Goal: Information Seeking & Learning: Find specific fact

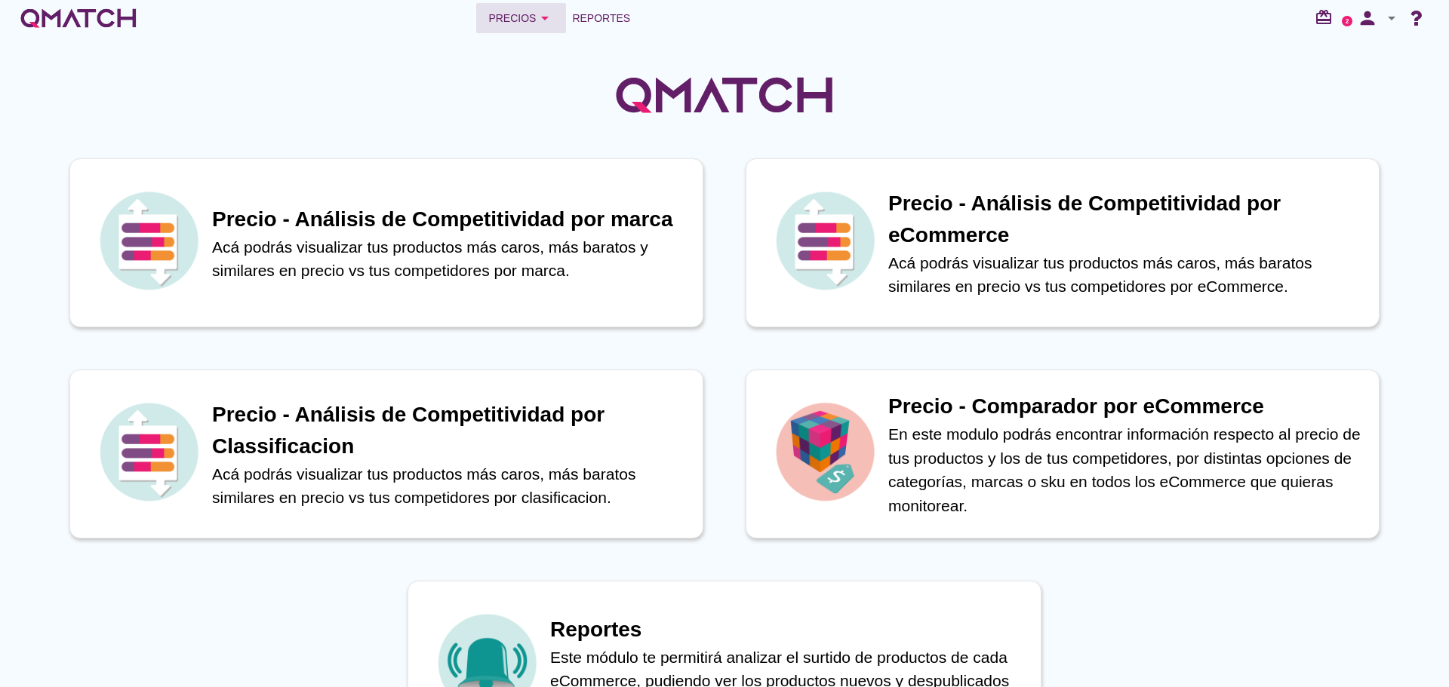
click at [526, 23] on div "Precios arrow_drop_down" at bounding box center [521, 18] width 66 height 18
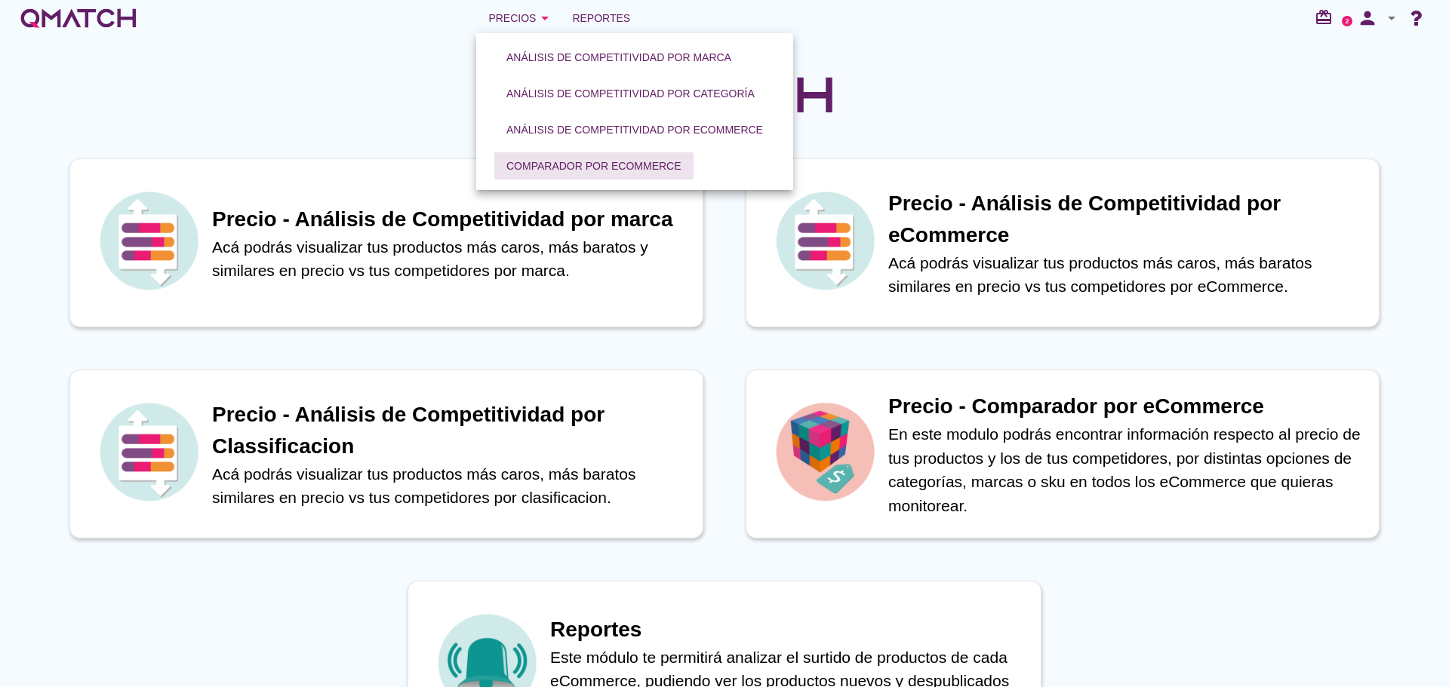
click at [564, 168] on div "Comparador por eCommerce" at bounding box center [593, 166] width 175 height 16
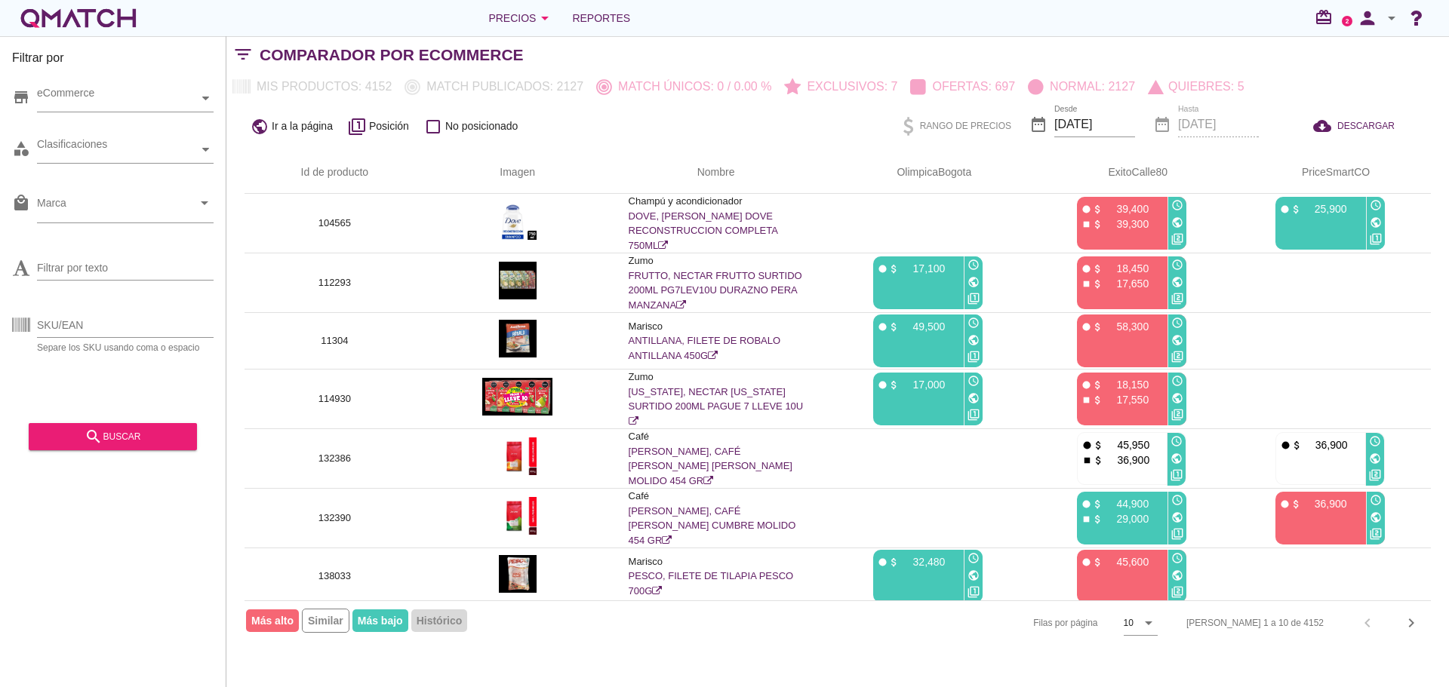
click at [1383, 16] on icon "arrow_drop_down" at bounding box center [1391, 18] width 18 height 18
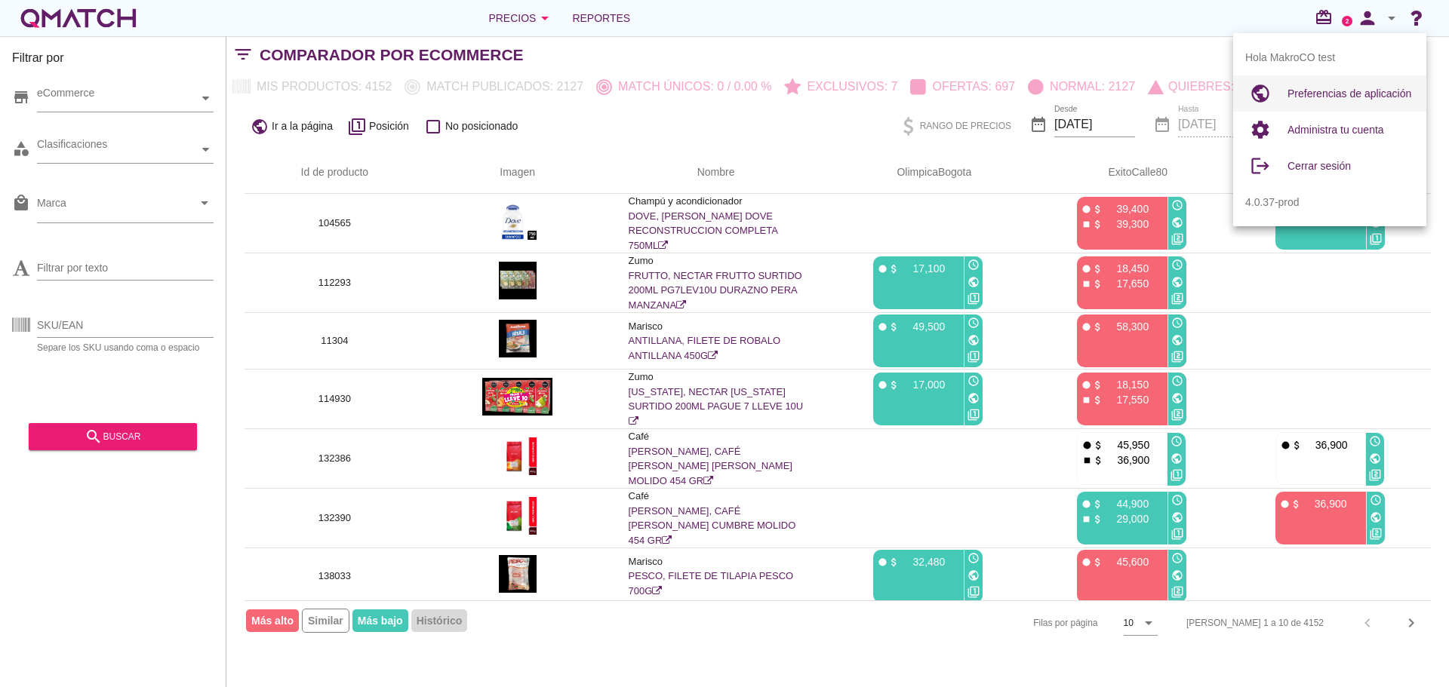
click at [1317, 97] on span "Preferencias de aplicación" at bounding box center [1349, 94] width 124 height 12
radio input "true"
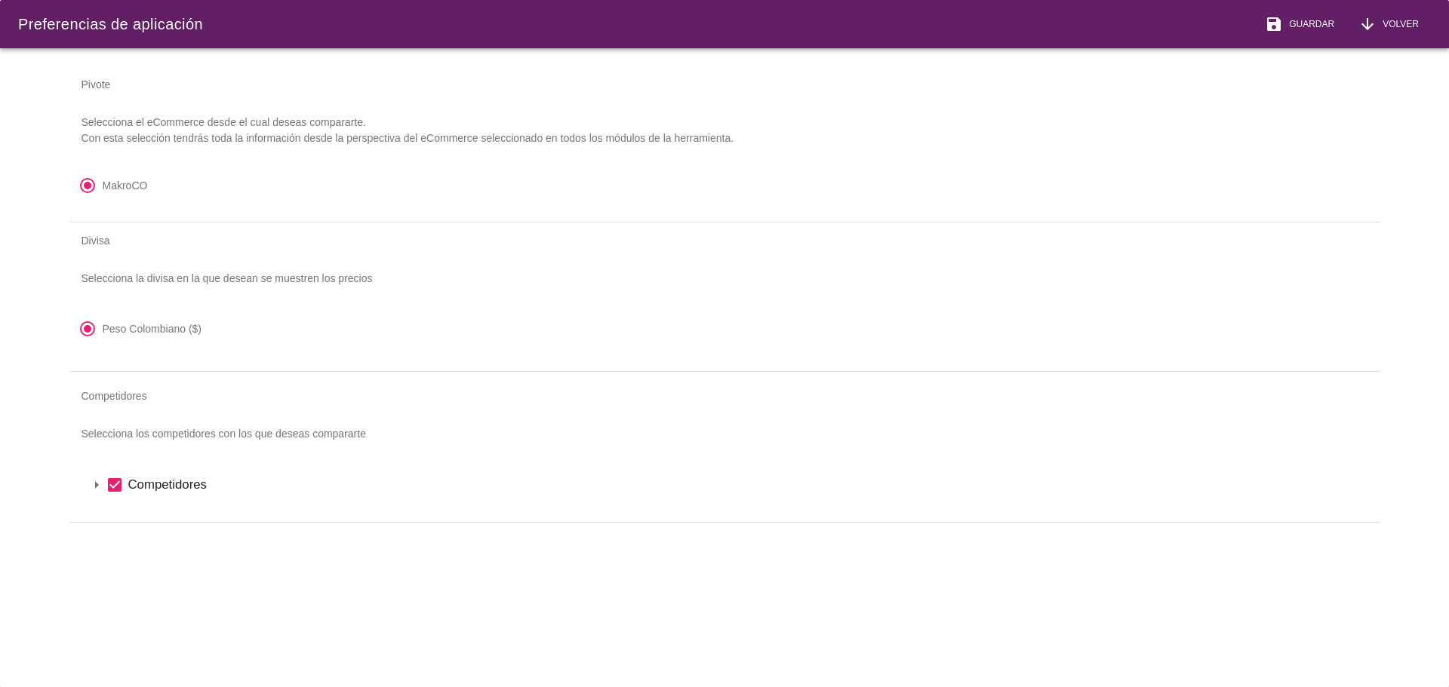
click at [90, 484] on icon "arrow_drop_down" at bounding box center [97, 485] width 18 height 18
click at [114, 524] on div "arrow_drop_down check_box Competidores arrow_drop_down check_box [GEOGRAPHIC_DA…" at bounding box center [724, 498] width 1311 height 88
click at [117, 517] on icon "arrow_drop_down" at bounding box center [116, 511] width 18 height 18
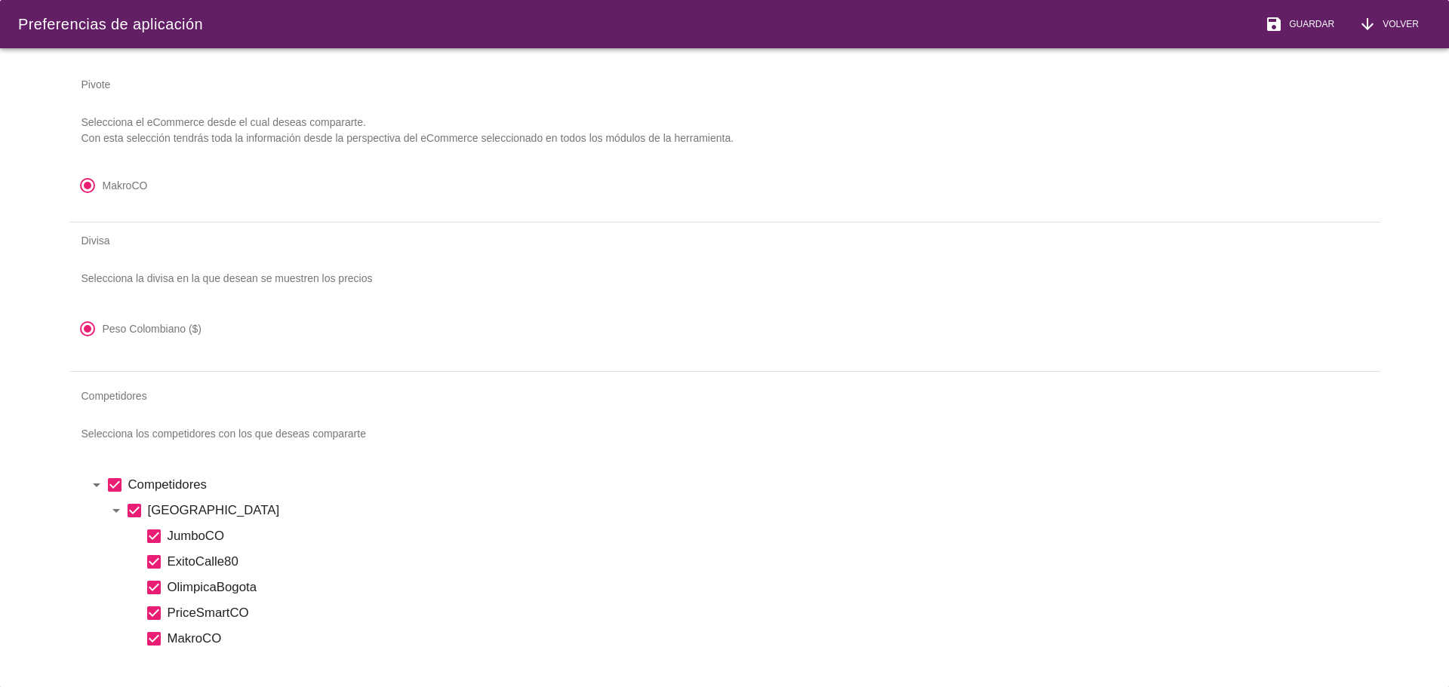
scroll to position [39, 0]
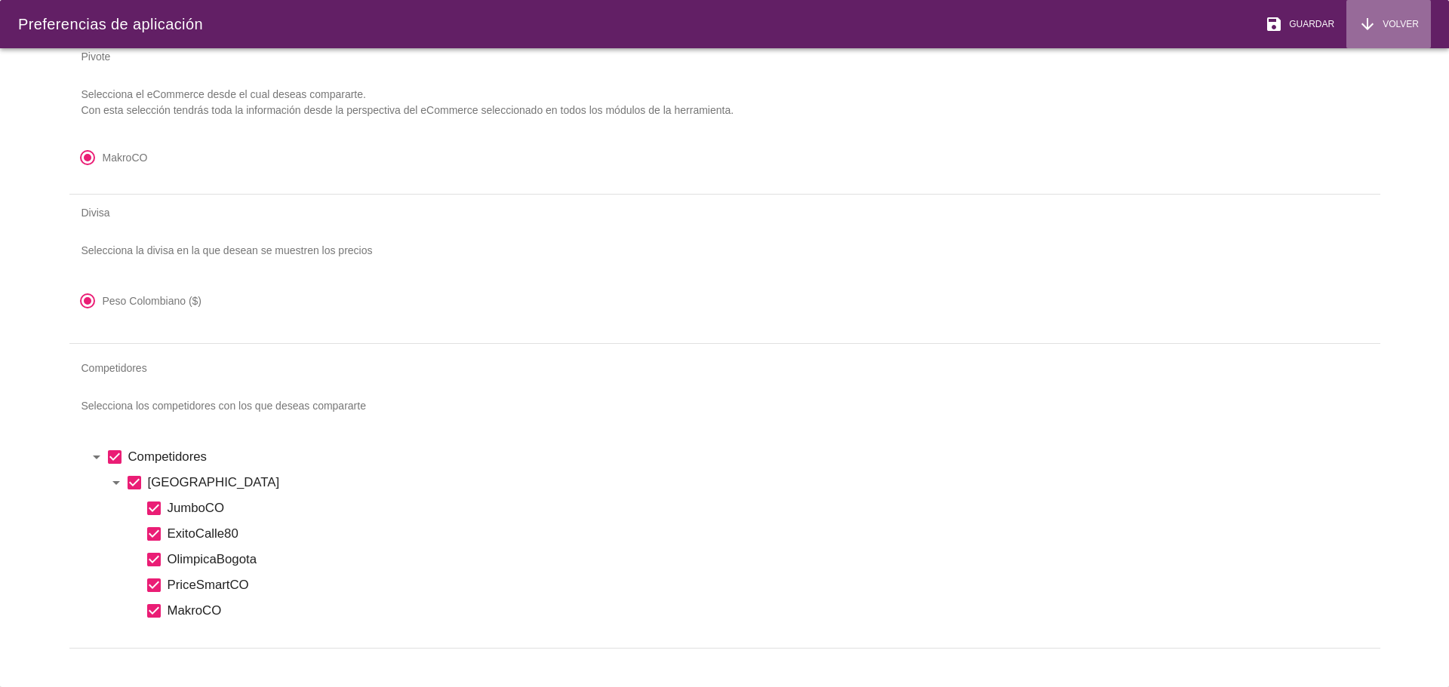
click at [1407, 19] on span "Volver" at bounding box center [1397, 24] width 42 height 14
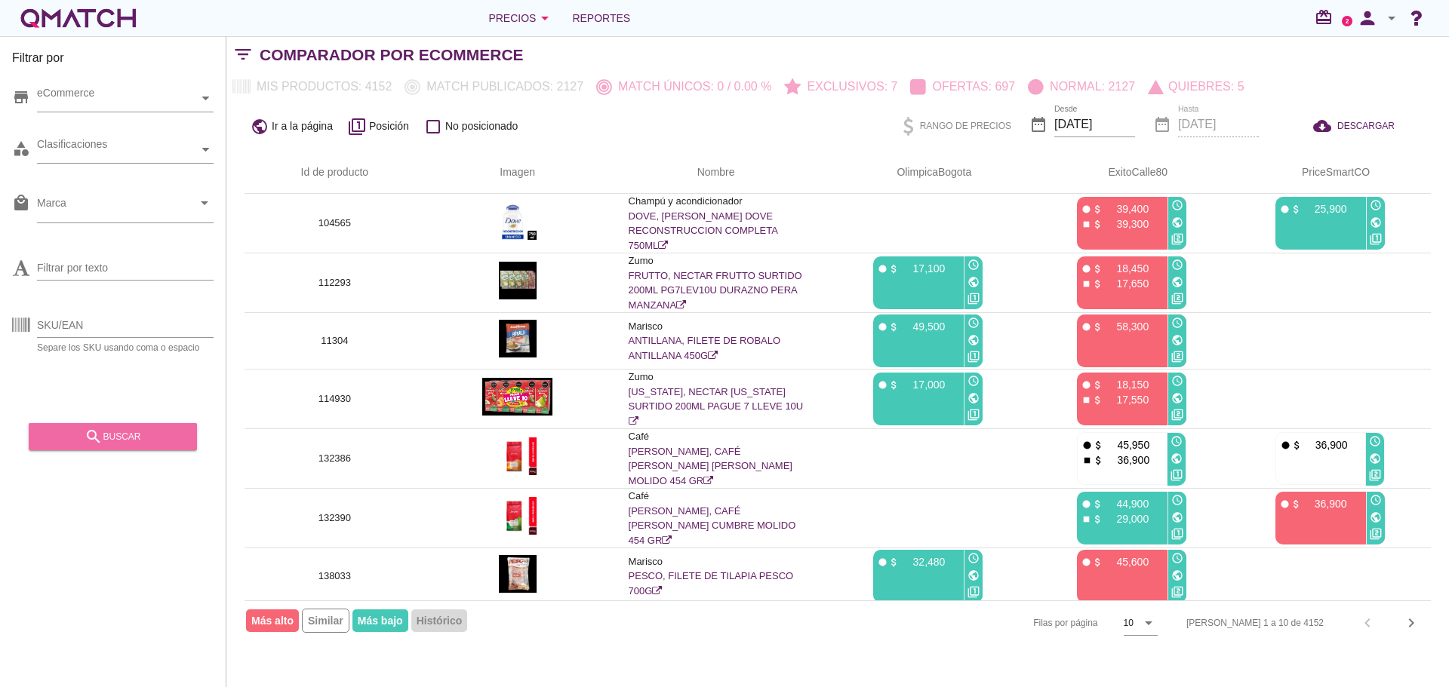
click at [119, 426] on button "search buscar" at bounding box center [113, 436] width 168 height 27
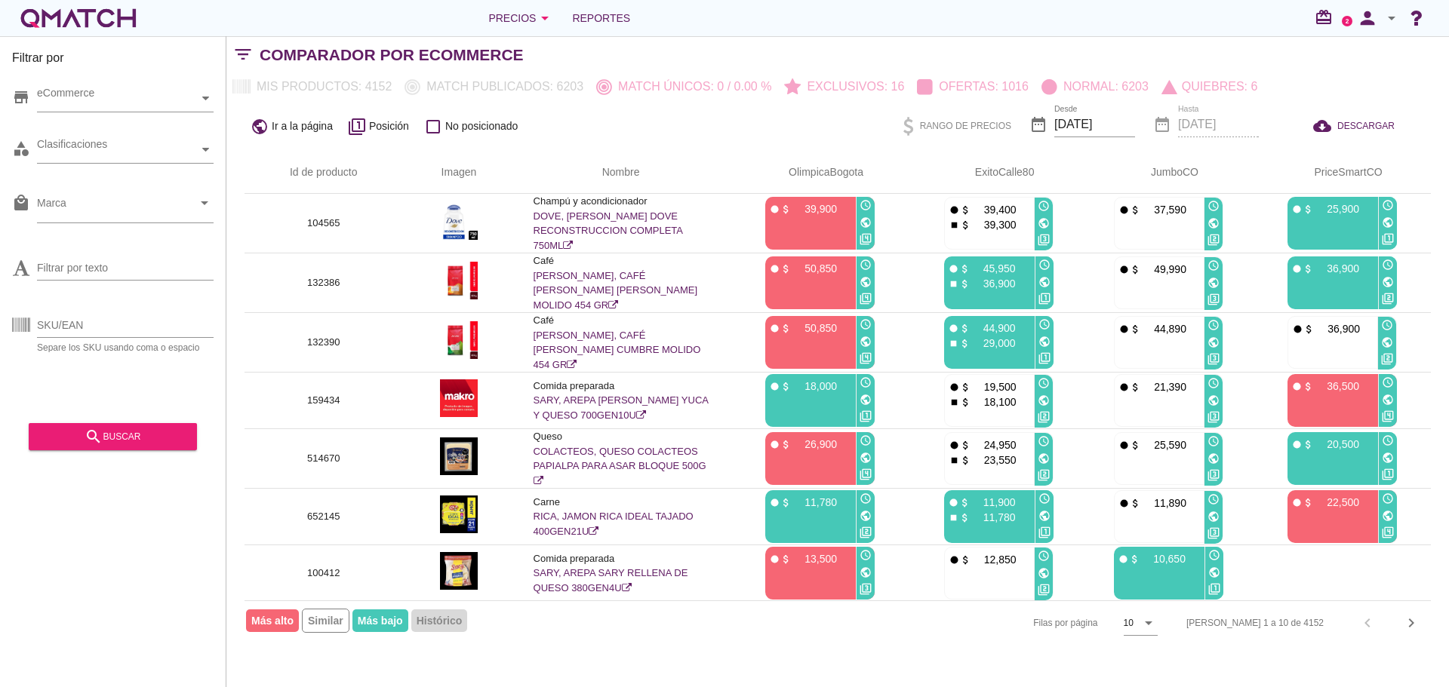
click at [1390, 24] on icon "arrow_drop_down" at bounding box center [1391, 18] width 18 height 18
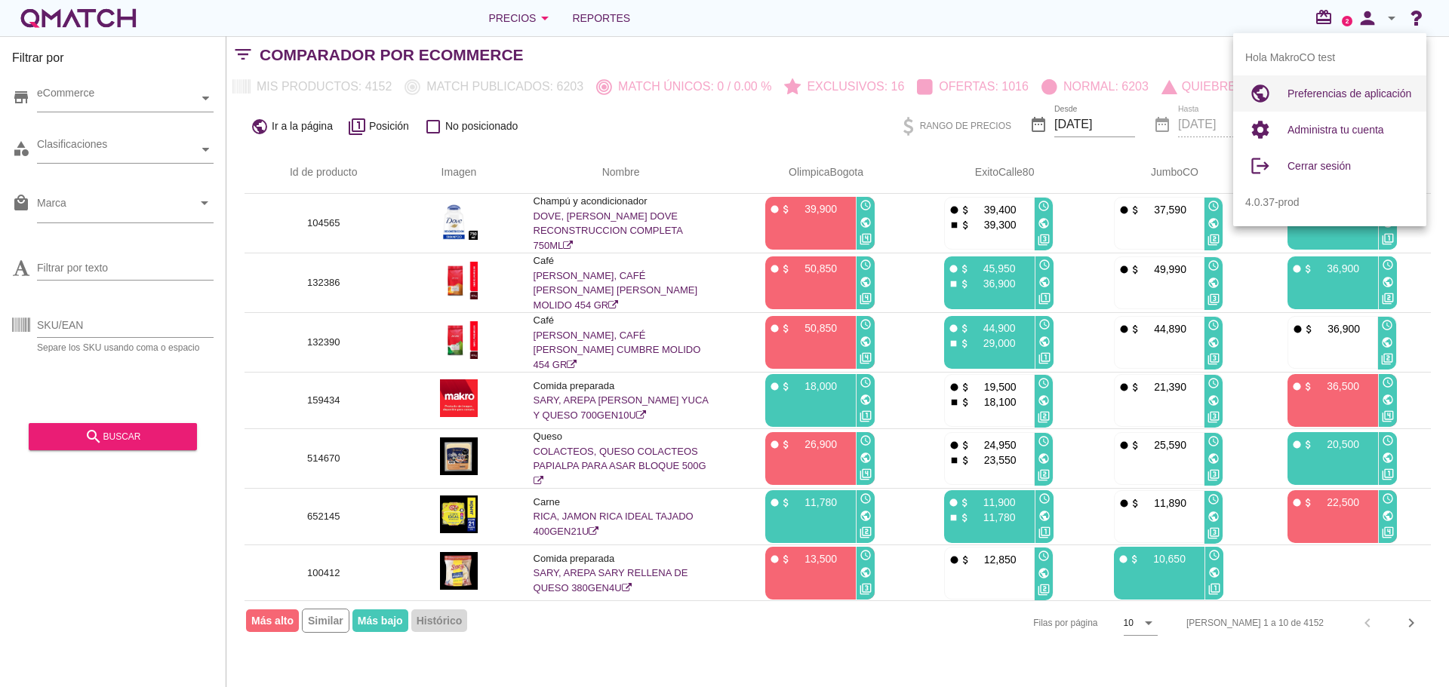
click at [1314, 101] on div "Preferencias de aplicación" at bounding box center [1350, 94] width 127 height 18
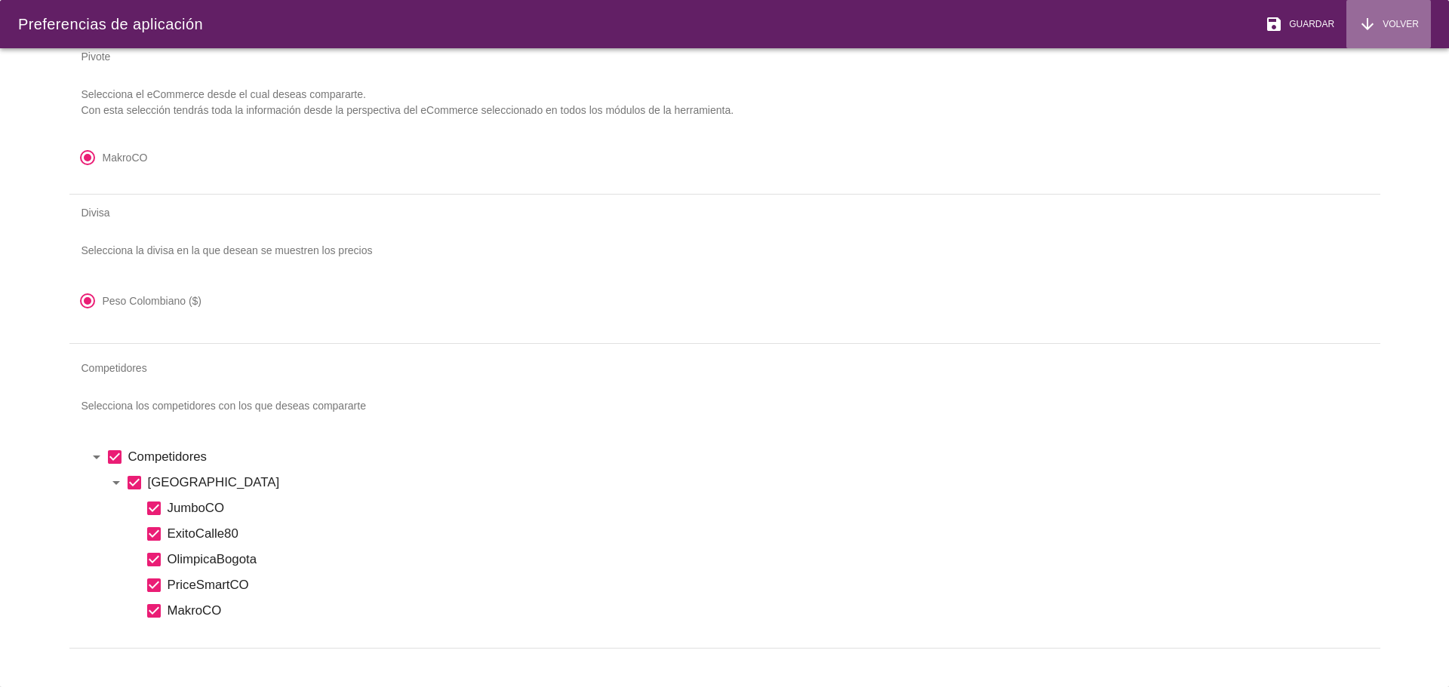
click at [1393, 22] on span "Volver" at bounding box center [1397, 24] width 42 height 14
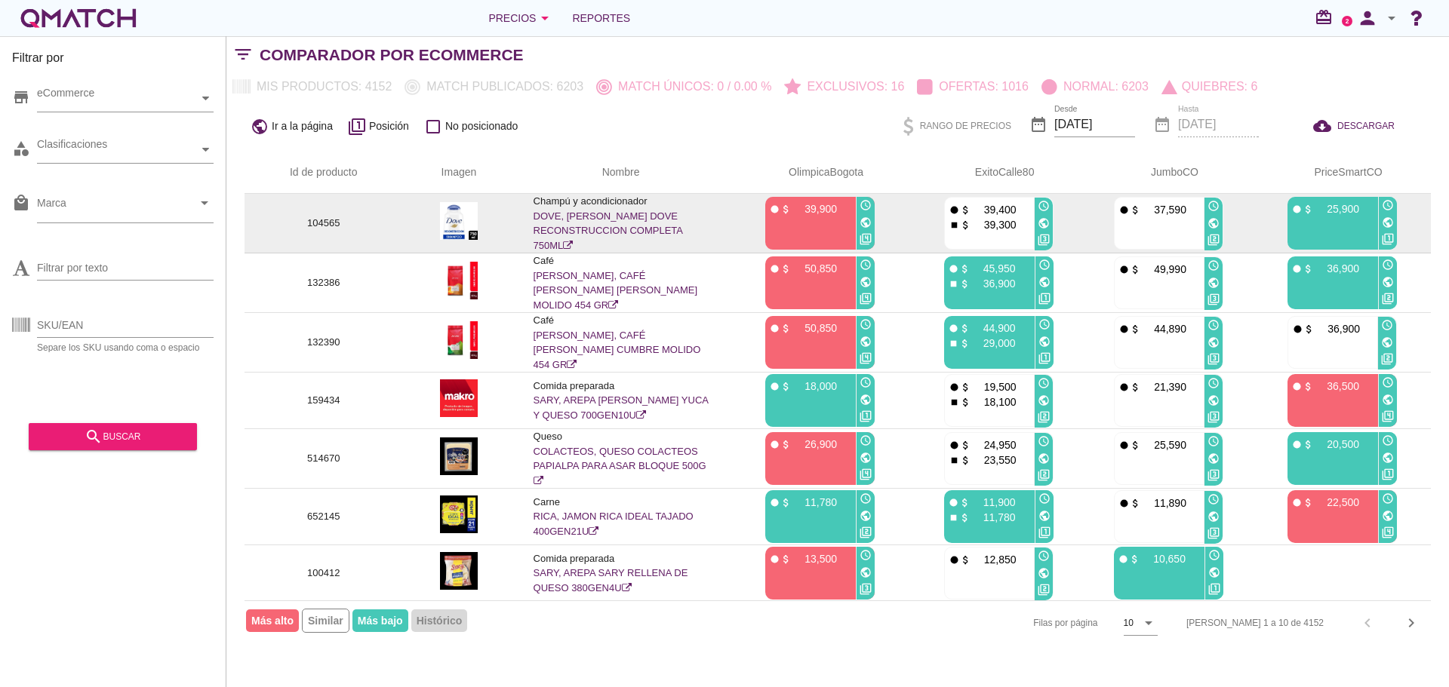
click at [592, 215] on link "DOVE, [PERSON_NAME] DOVE RECONSTRUCCION COMPLETA 750ML" at bounding box center [607, 231] width 149 height 41
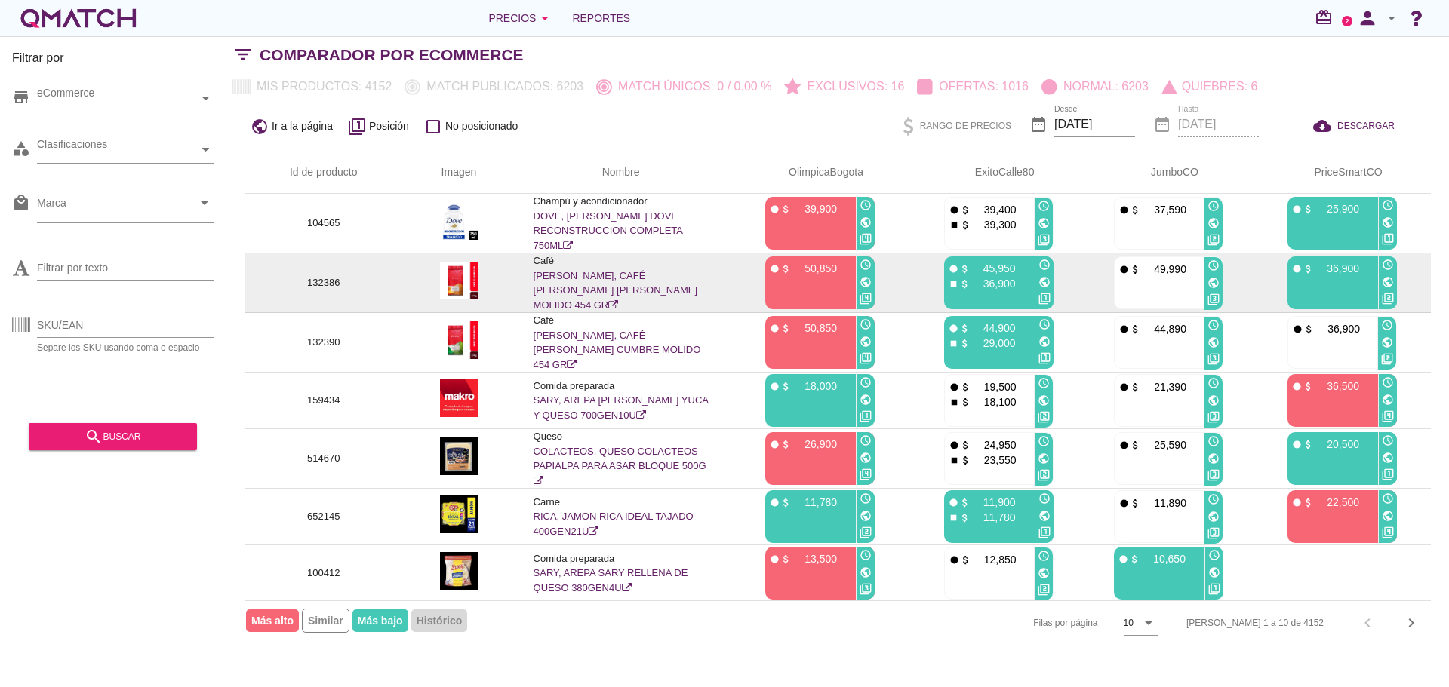
click at [325, 280] on p "132386" at bounding box center [323, 282] width 121 height 15
click at [327, 280] on p "132386" at bounding box center [323, 282] width 121 height 15
copy p "132386"
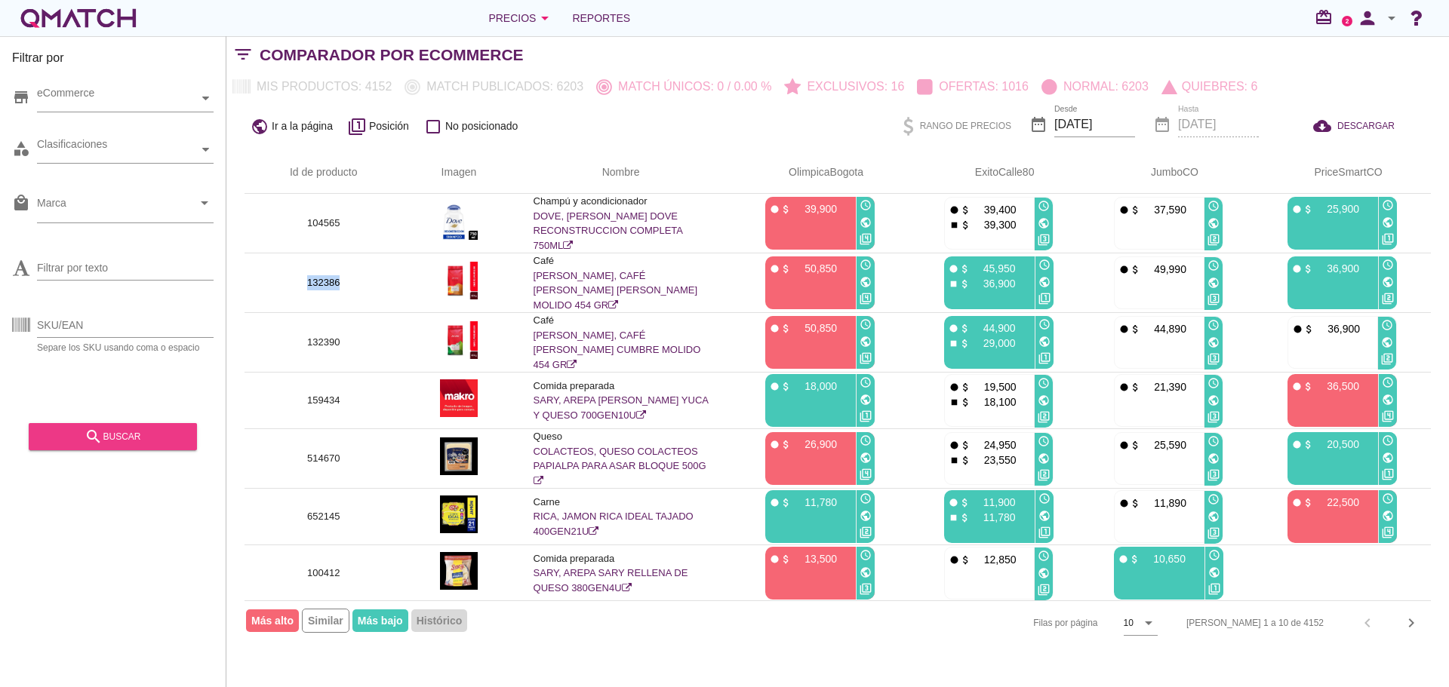
click at [123, 430] on div "search buscar" at bounding box center [113, 437] width 144 height 18
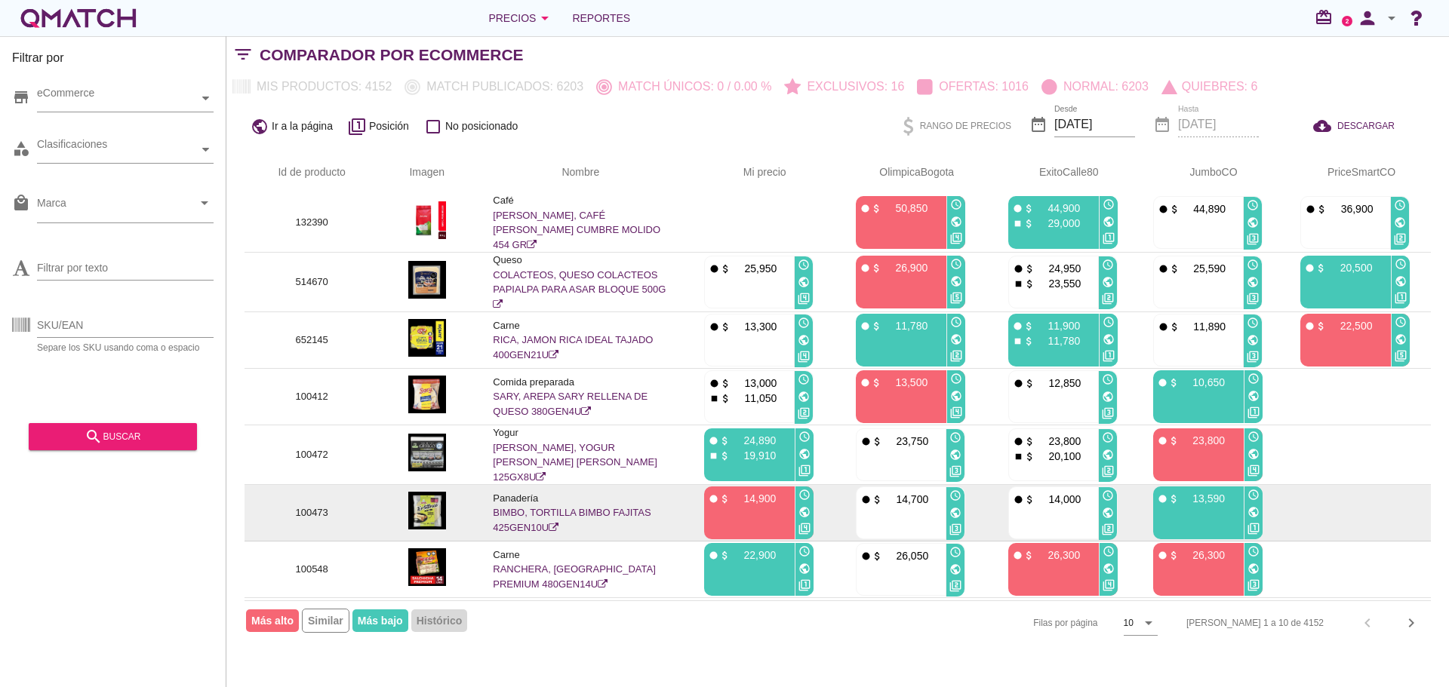
scroll to position [0, 0]
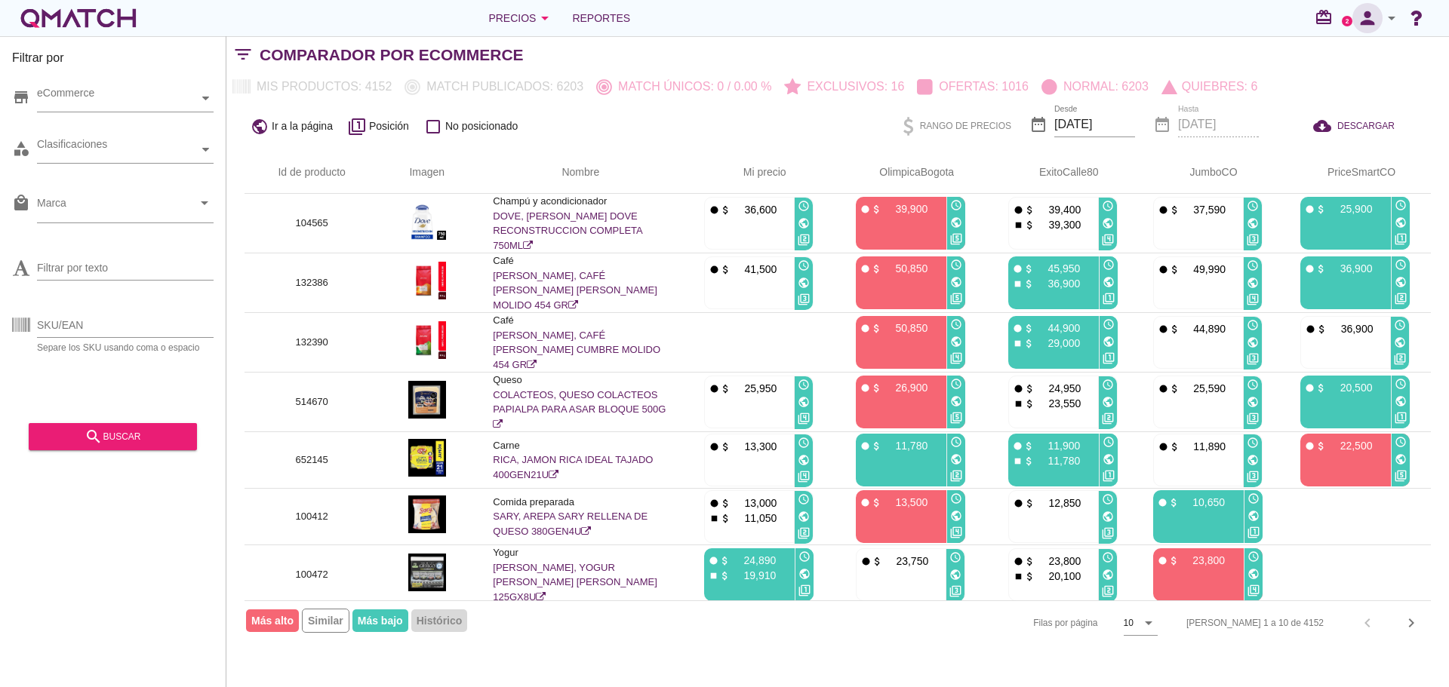
click at [1381, 16] on icon "person" at bounding box center [1367, 18] width 30 height 21
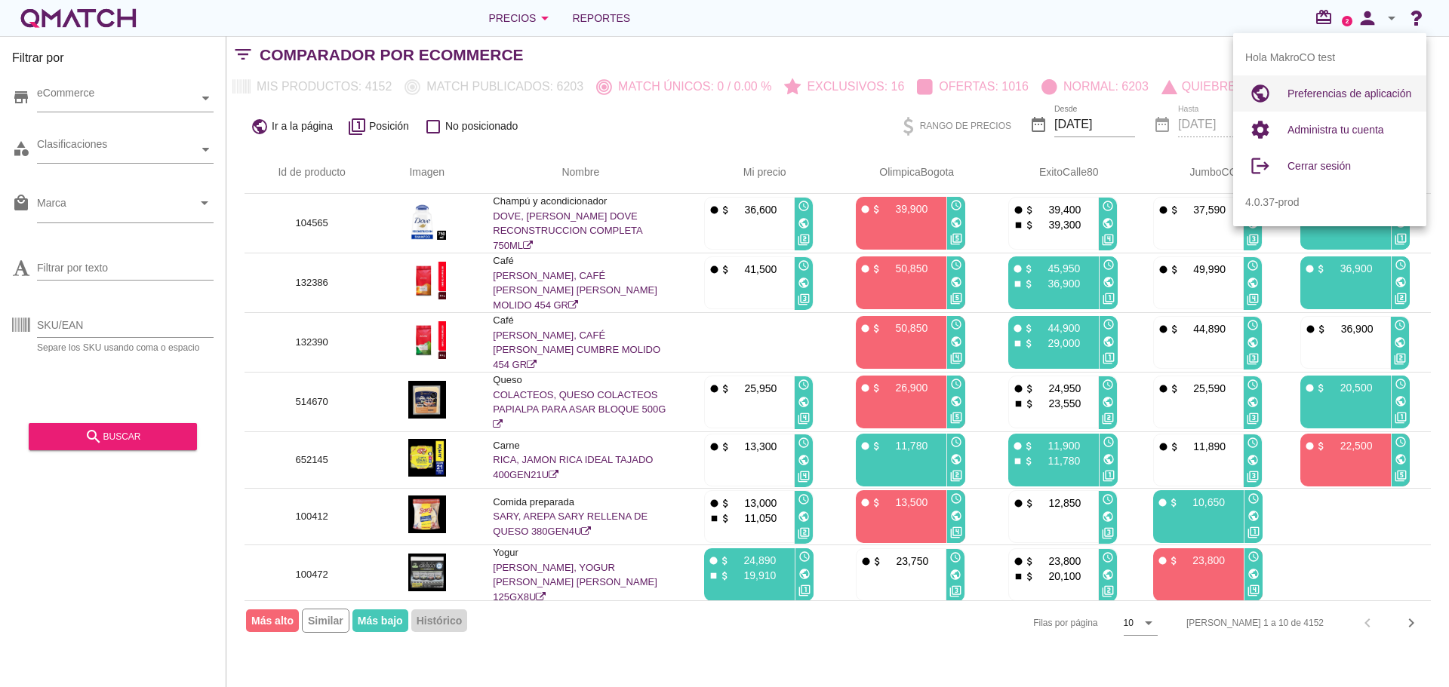
click at [1321, 91] on span "Preferencias de aplicación" at bounding box center [1349, 94] width 124 height 12
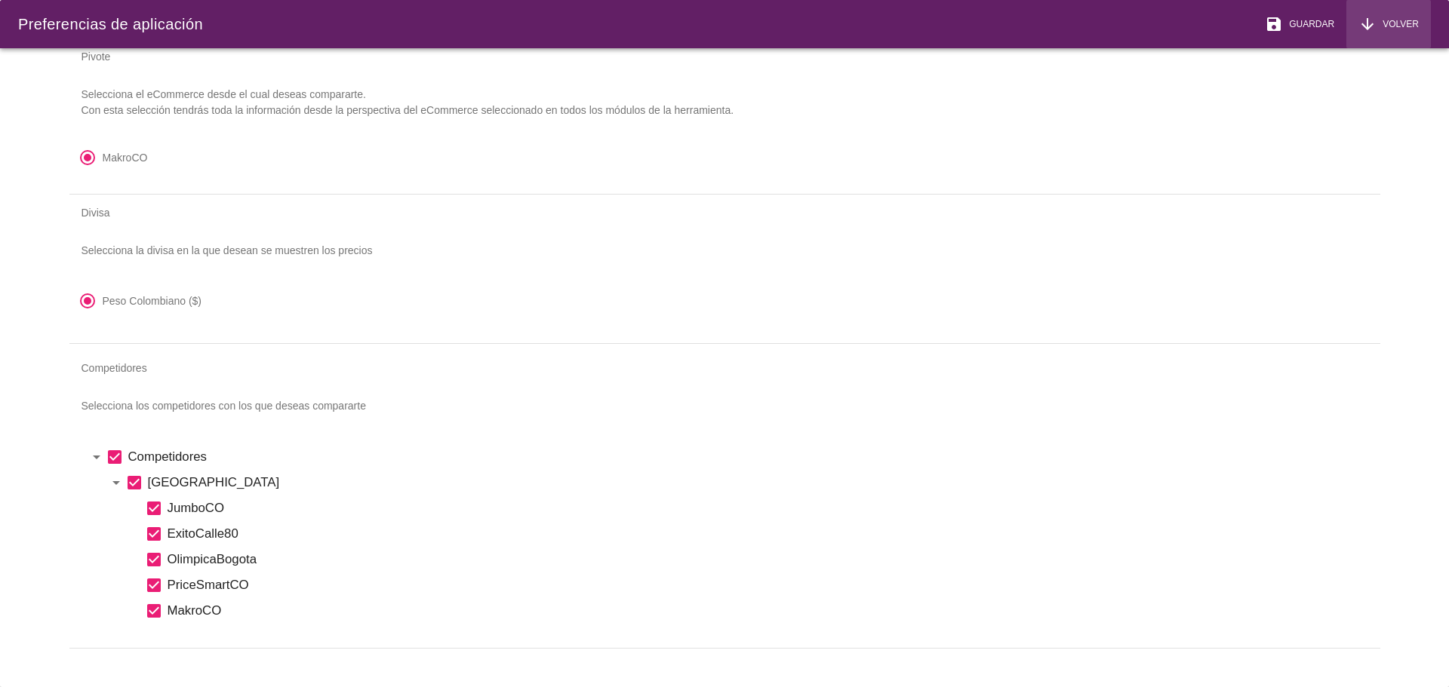
click at [1413, 25] on span "Volver" at bounding box center [1397, 24] width 42 height 14
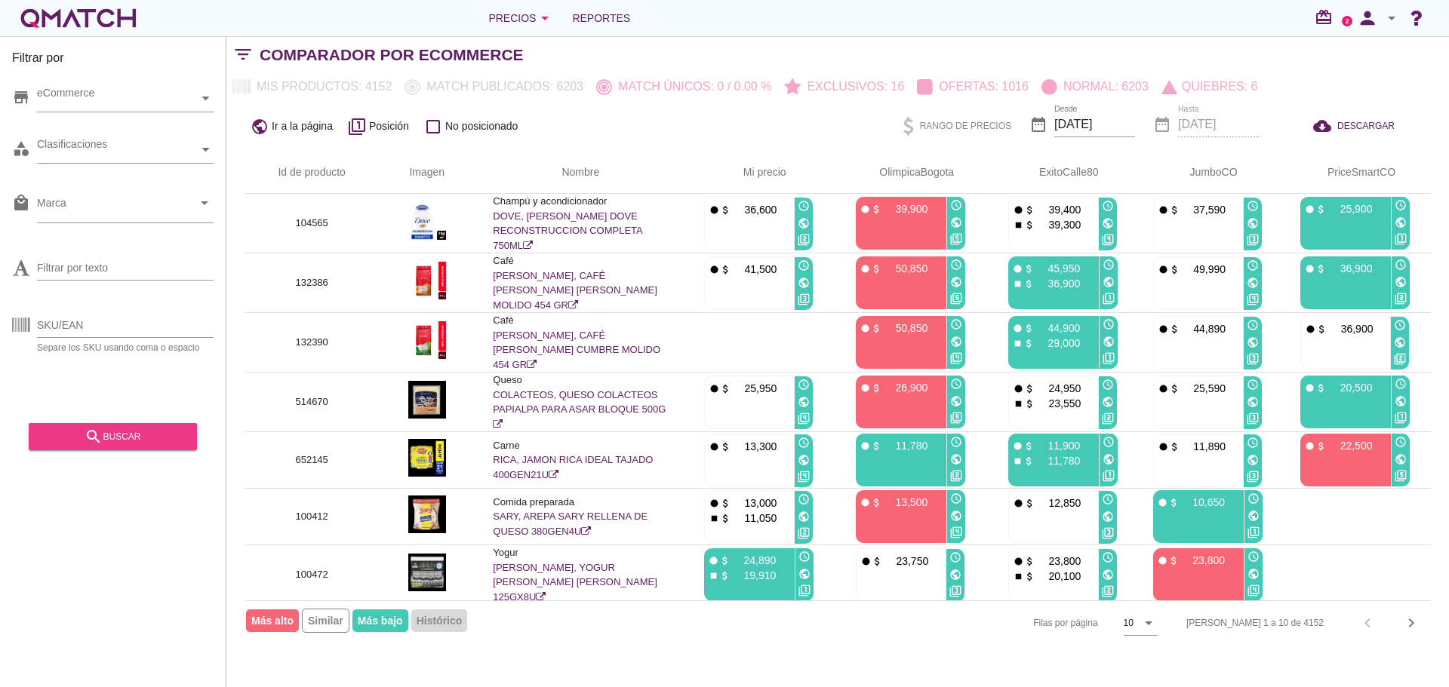
click at [100, 432] on icon "search" at bounding box center [94, 437] width 18 height 18
click at [1405, 622] on icon "chevron_right" at bounding box center [1411, 623] width 18 height 18
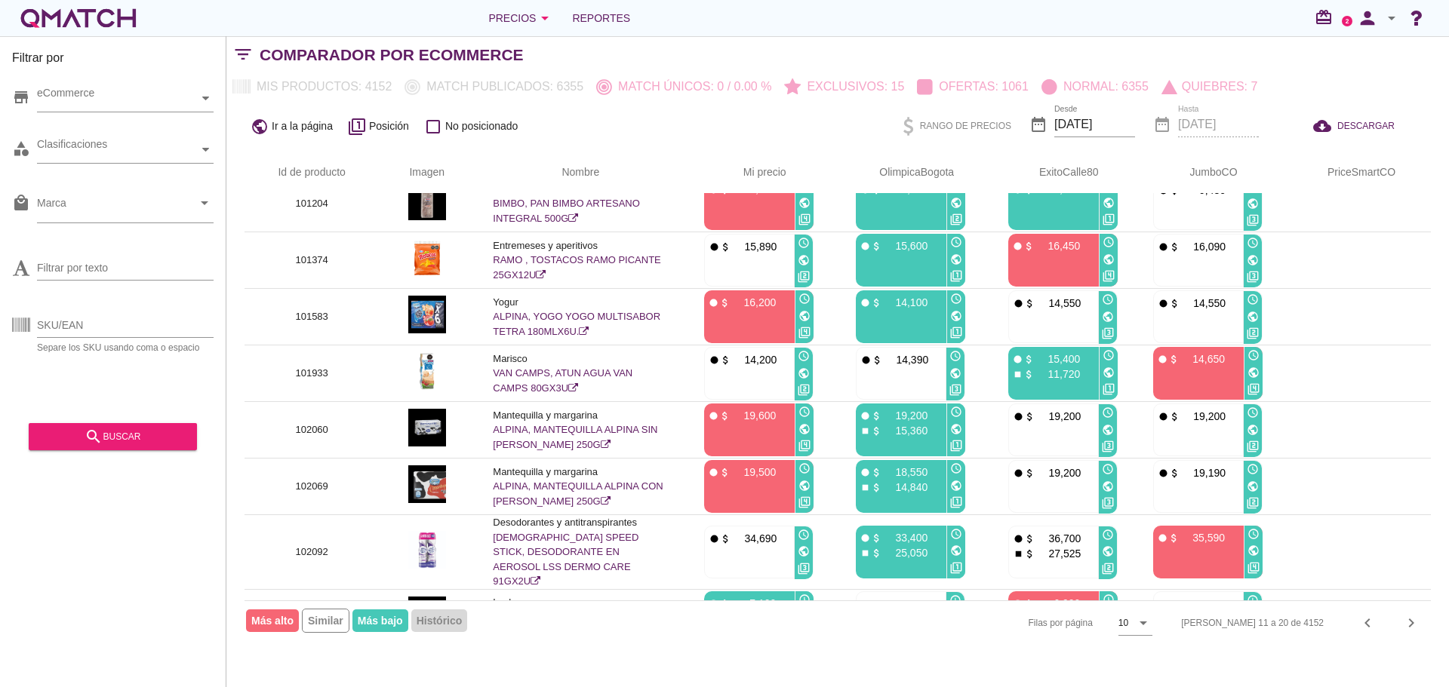
scroll to position [161, 0]
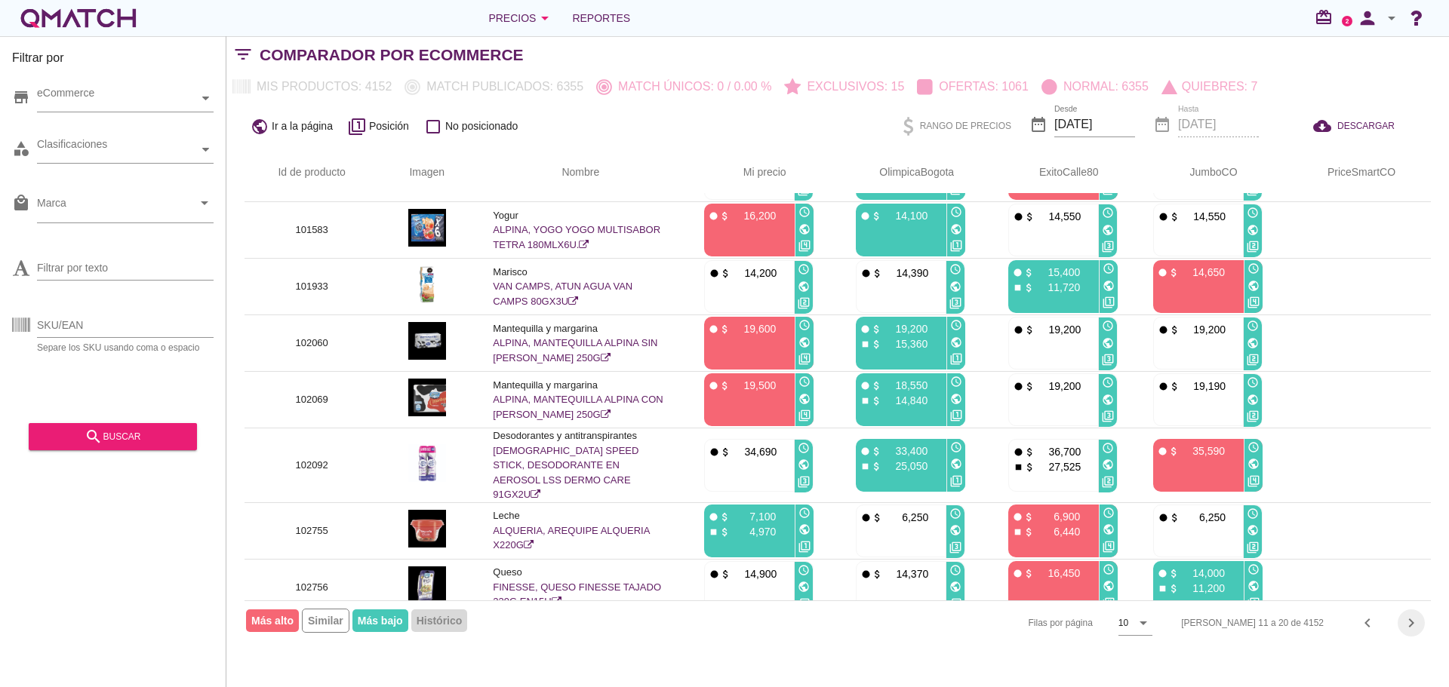
click at [1413, 620] on icon "chevron_right" at bounding box center [1411, 623] width 18 height 18
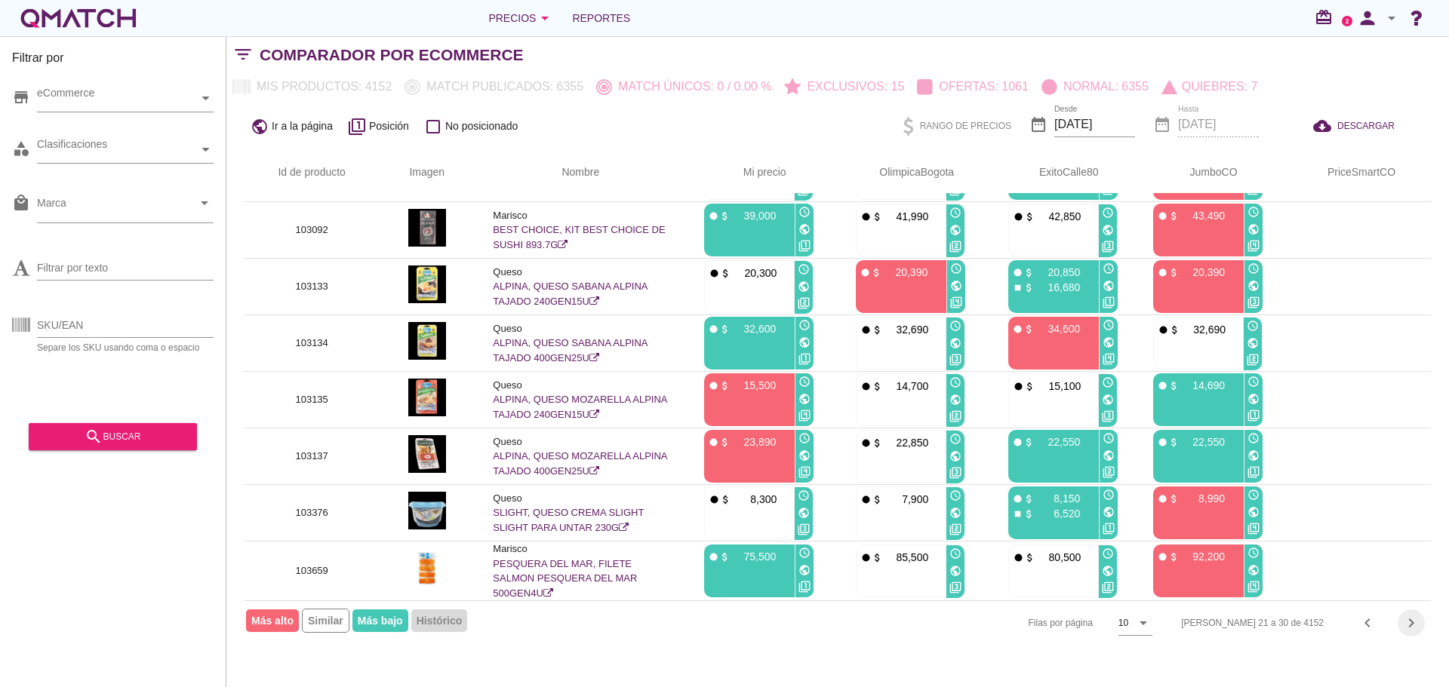
click at [1414, 626] on icon "chevron_right" at bounding box center [1411, 623] width 18 height 18
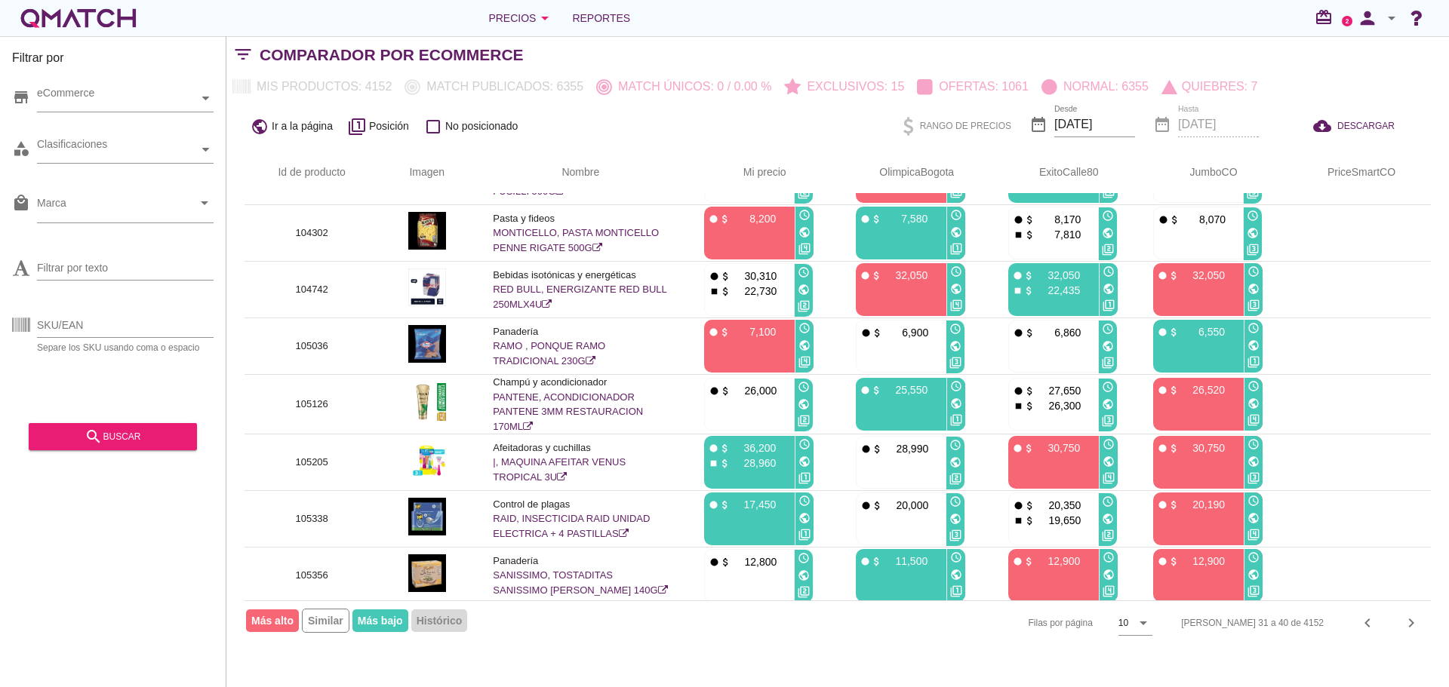
scroll to position [0, 0]
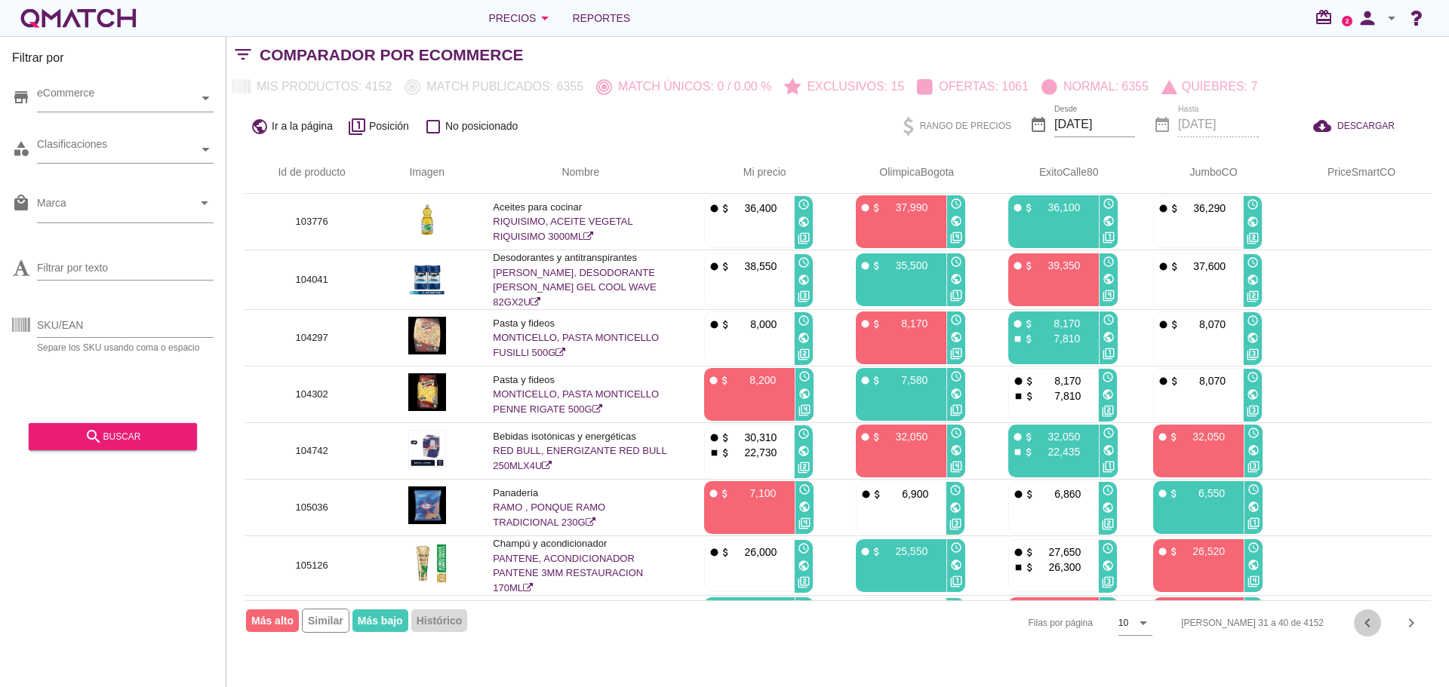
click at [1368, 622] on icon "chevron_left" at bounding box center [1367, 623] width 18 height 18
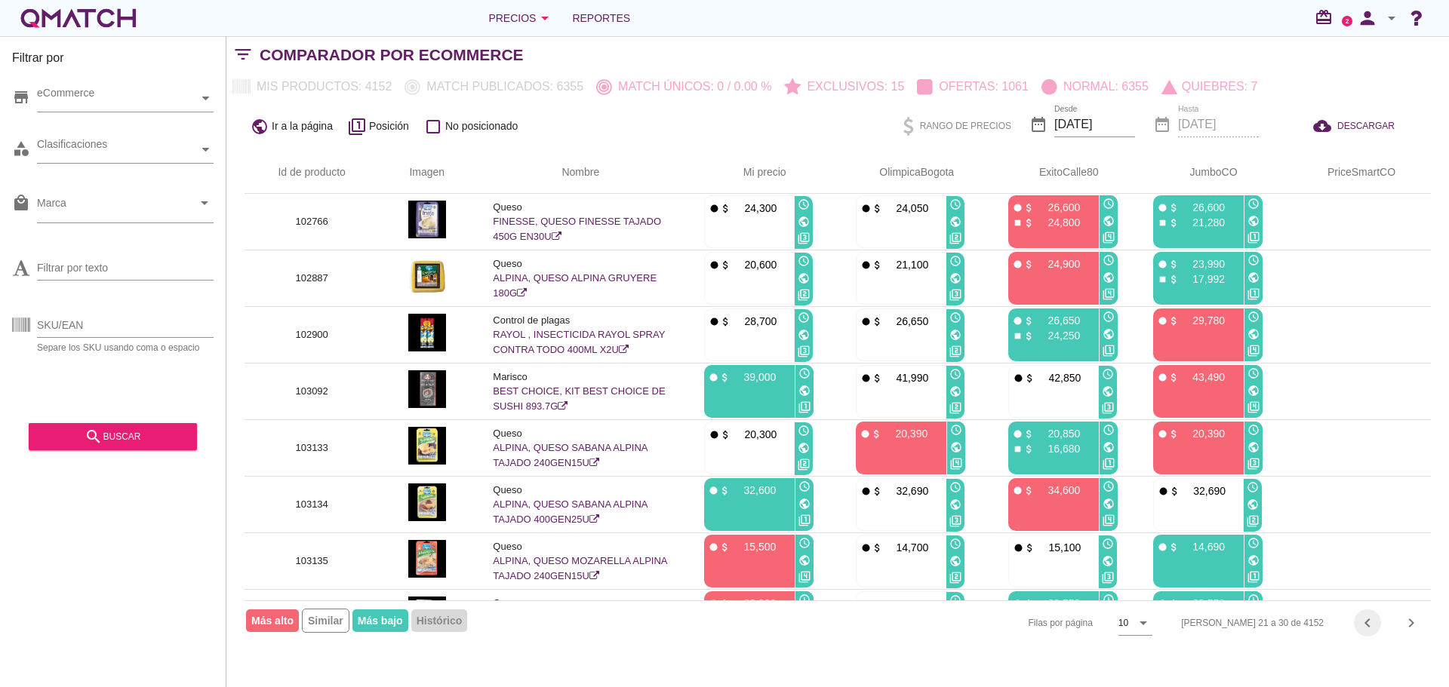
click at [1368, 623] on icon "chevron_left" at bounding box center [1367, 623] width 18 height 18
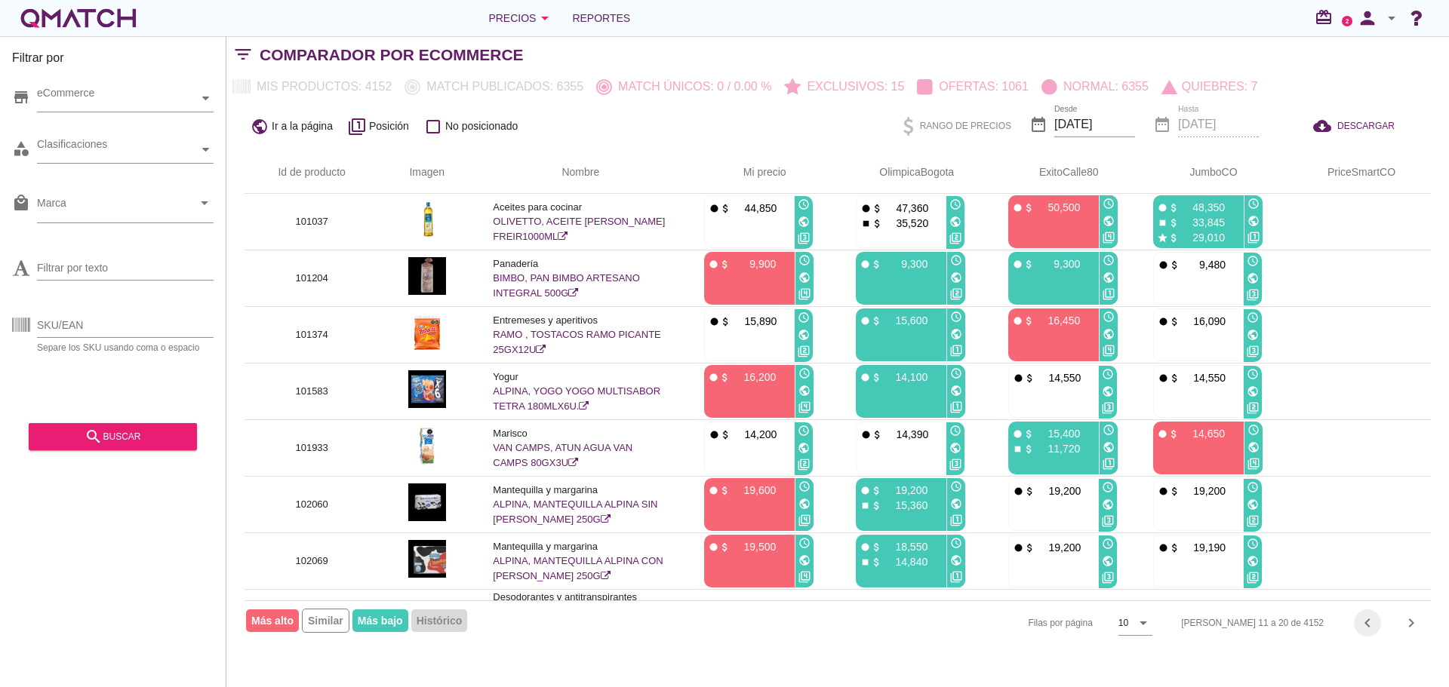
click at [1368, 623] on icon "chevron_left" at bounding box center [1367, 623] width 18 height 18
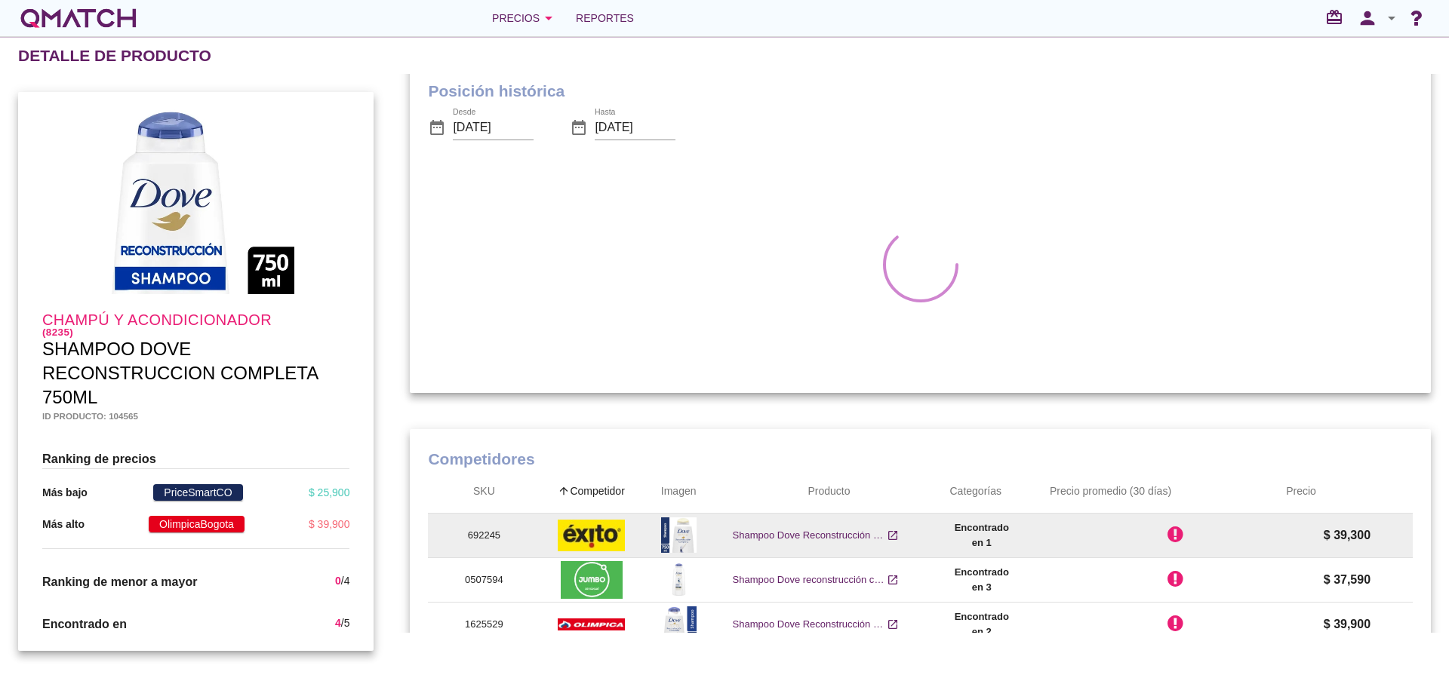
scroll to position [603, 0]
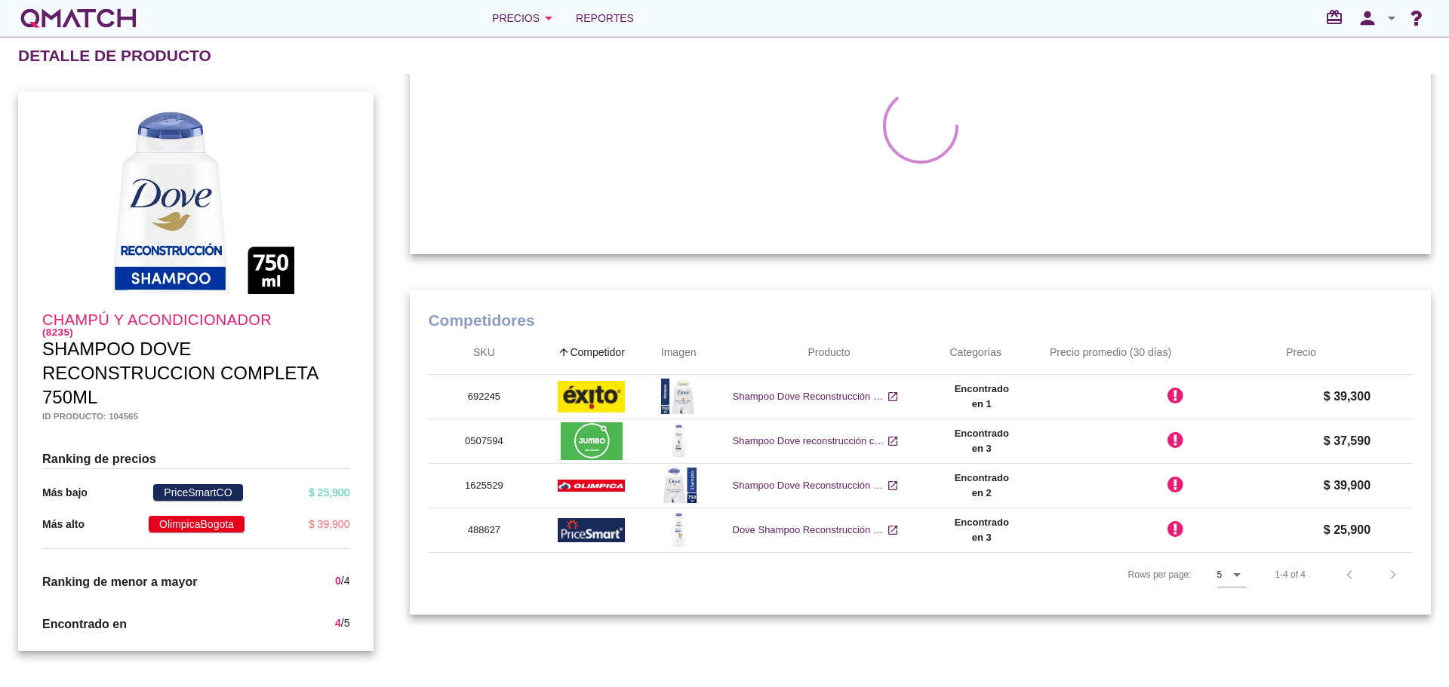
click at [134, 420] on h5 "Id producto: 104565" at bounding box center [195, 416] width 307 height 13
copy h5 "104565"
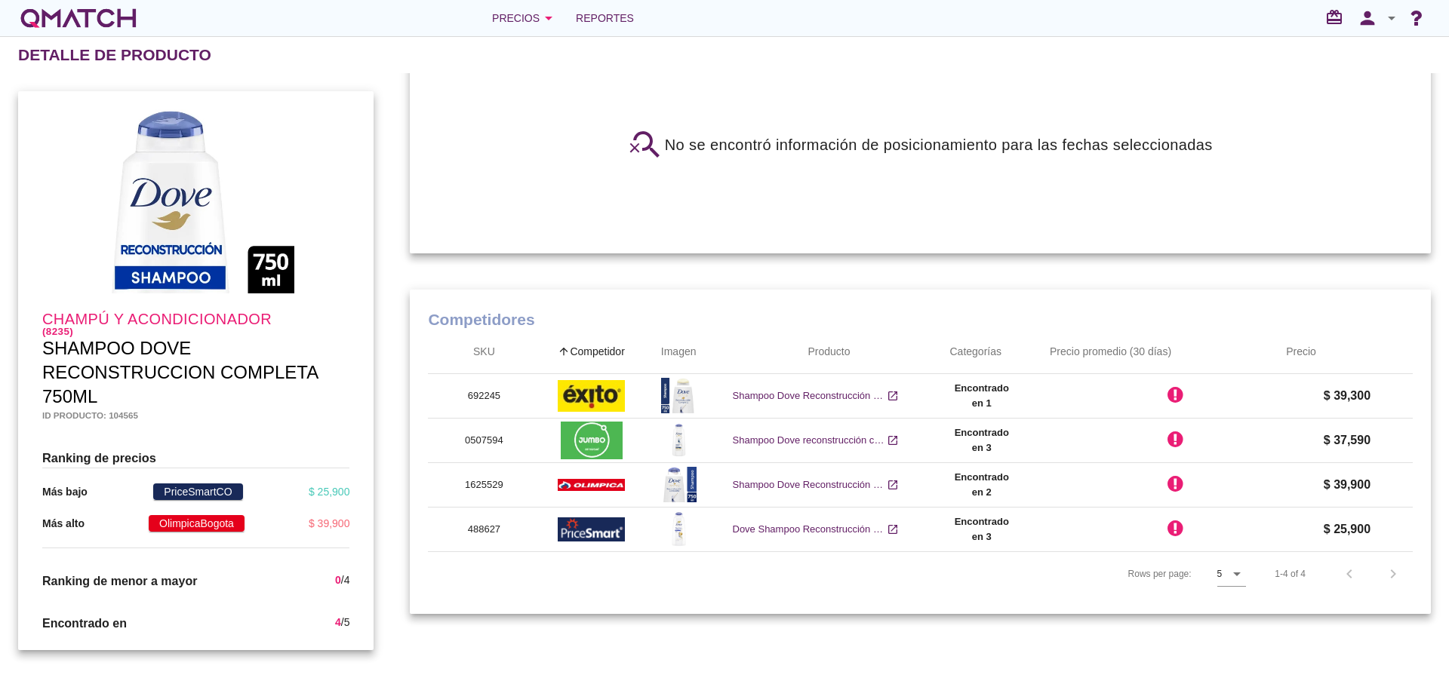
scroll to position [524, 0]
